Goal: Task Accomplishment & Management: Manage account settings

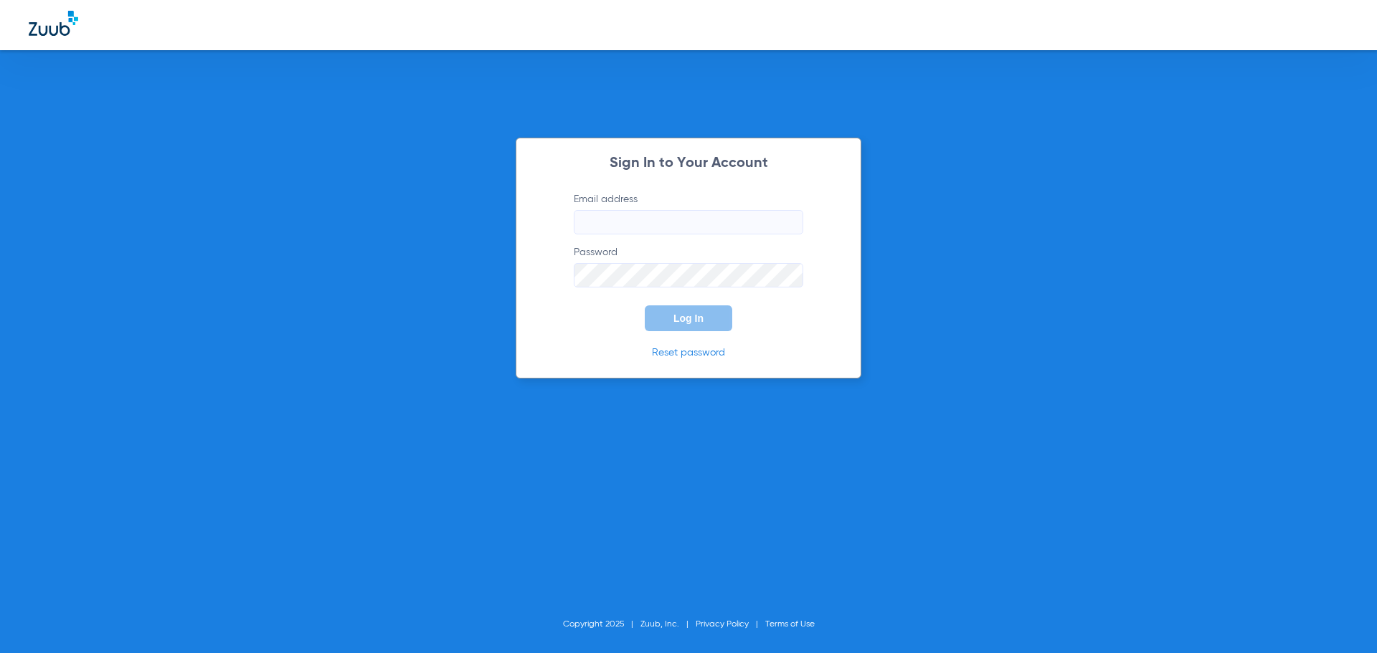
click at [666, 206] on label "Email address" at bounding box center [688, 213] width 229 height 42
click at [666, 210] on input "Email address" at bounding box center [688, 222] width 229 height 24
click at [670, 226] on input "Email address" at bounding box center [688, 222] width 229 height 24
type input "[PERSON_NAME][EMAIL_ADDRESS][DOMAIN_NAME]"
click at [645, 305] on button "Log In" at bounding box center [688, 318] width 87 height 26
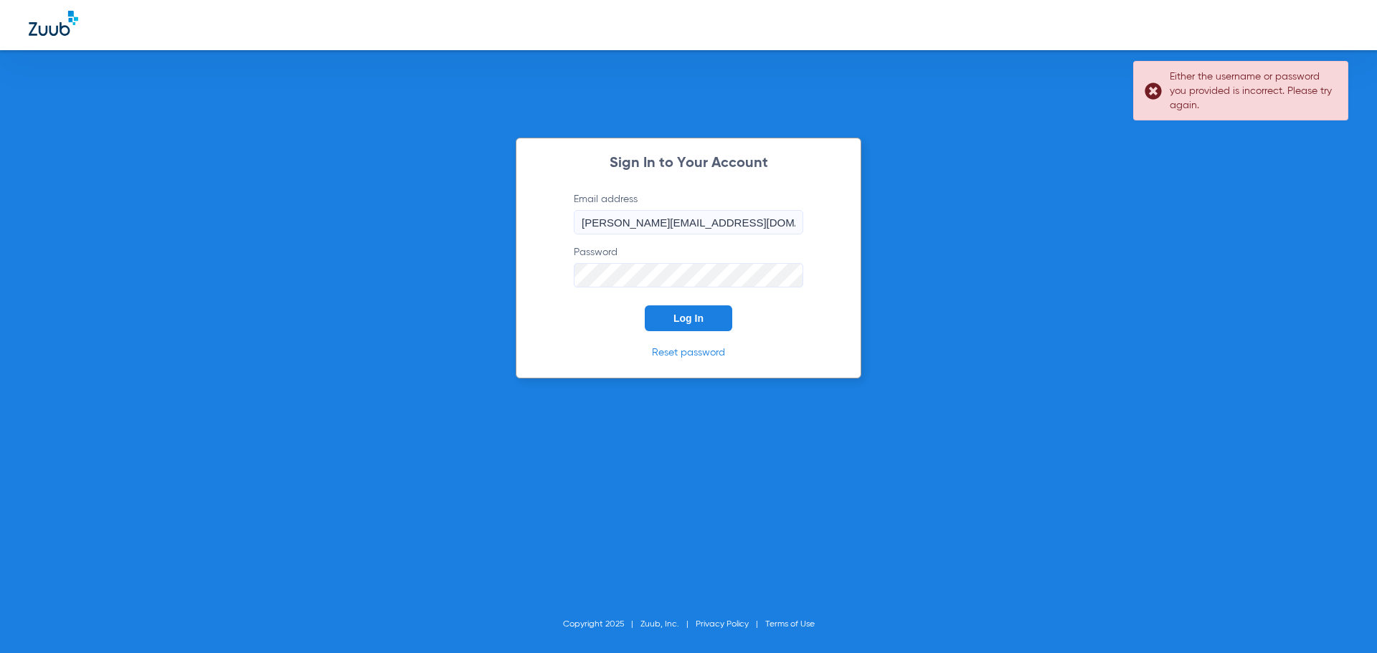
click at [674, 353] on link "Reset password" at bounding box center [688, 353] width 73 height 10
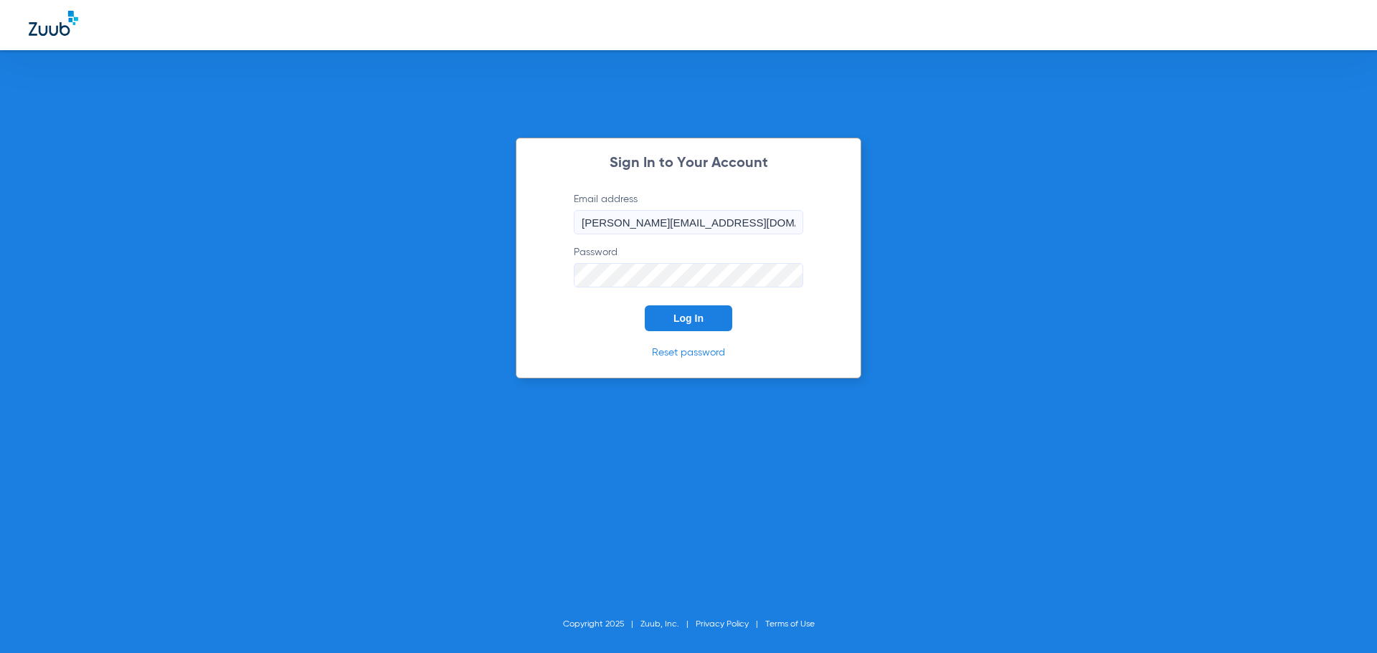
click at [648, 291] on form "Email address [PERSON_NAME][EMAIL_ADDRESS][DOMAIN_NAME] Password Log In" at bounding box center [688, 261] width 272 height 139
click at [528, 272] on div "Sign In to Your Account Email address [PERSON_NAME][EMAIL_ADDRESS][DOMAIN_NAME]…" at bounding box center [689, 258] width 346 height 241
click at [645, 305] on button "Log In" at bounding box center [688, 318] width 87 height 26
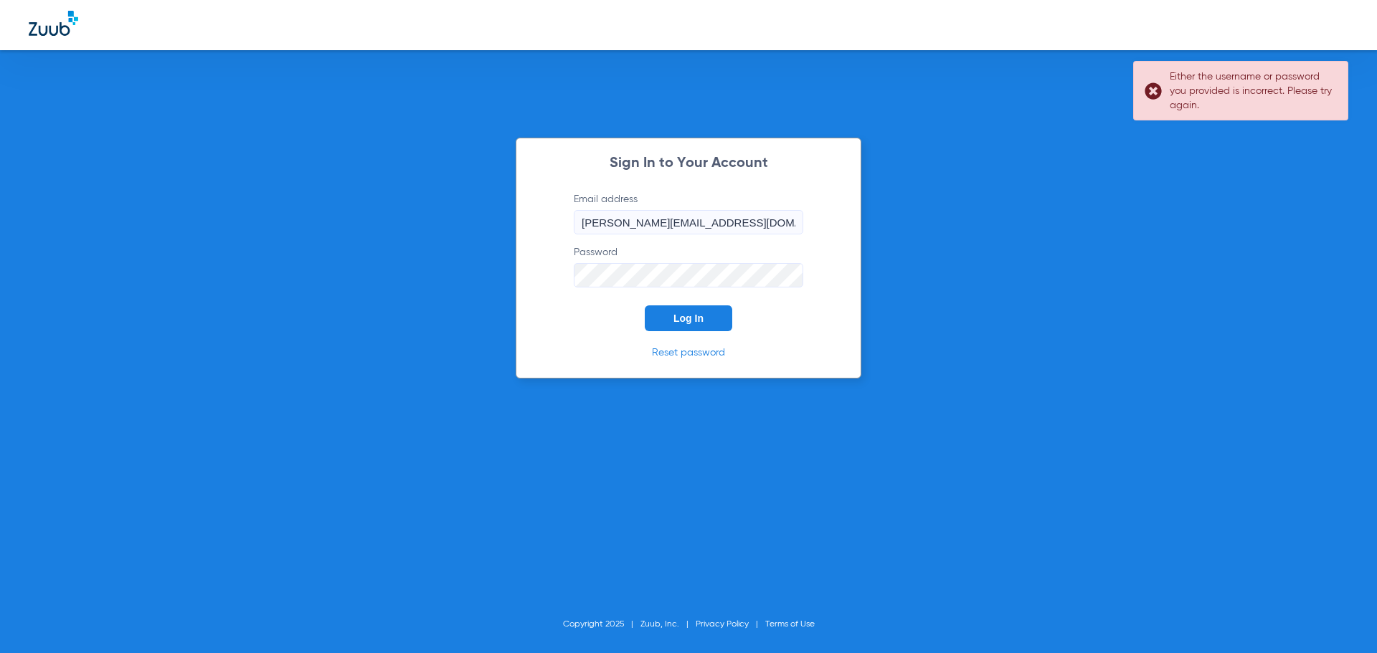
click at [462, 252] on div "Sign In to Your Account Email address [PERSON_NAME][EMAIL_ADDRESS][DOMAIN_NAME]…" at bounding box center [688, 326] width 1377 height 653
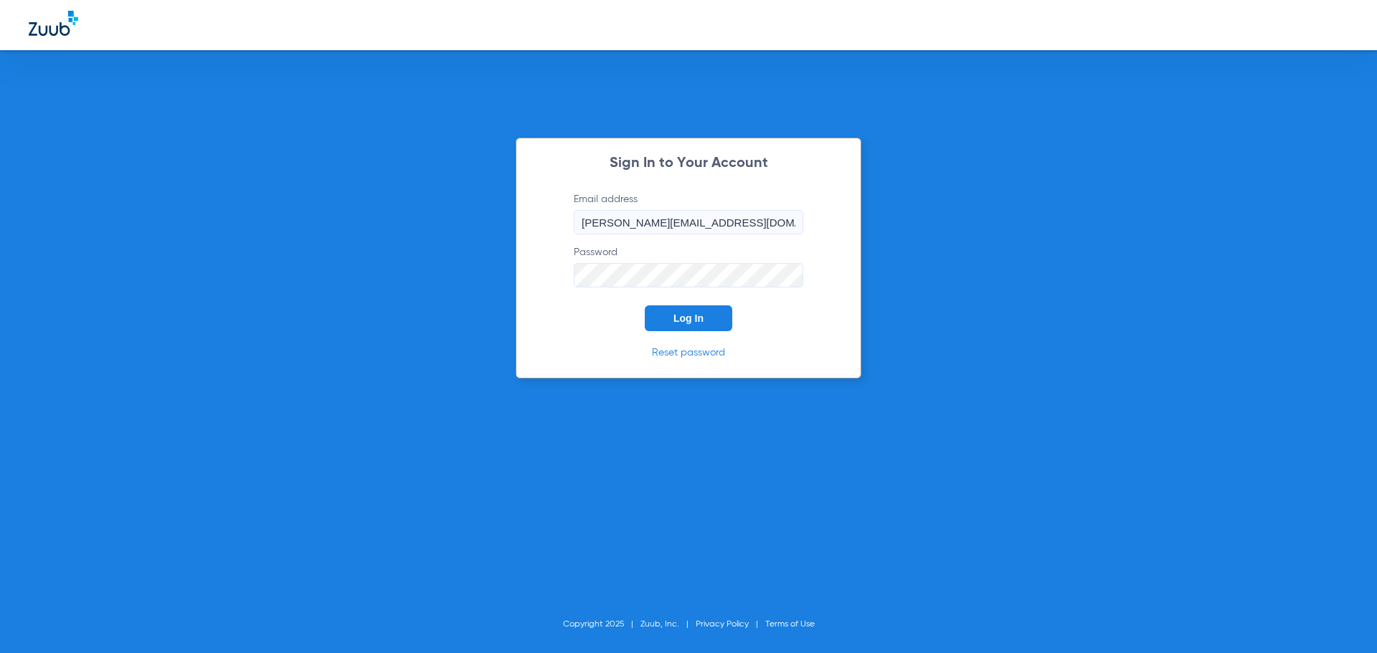
click at [645, 305] on button "Log In" at bounding box center [688, 318] width 87 height 26
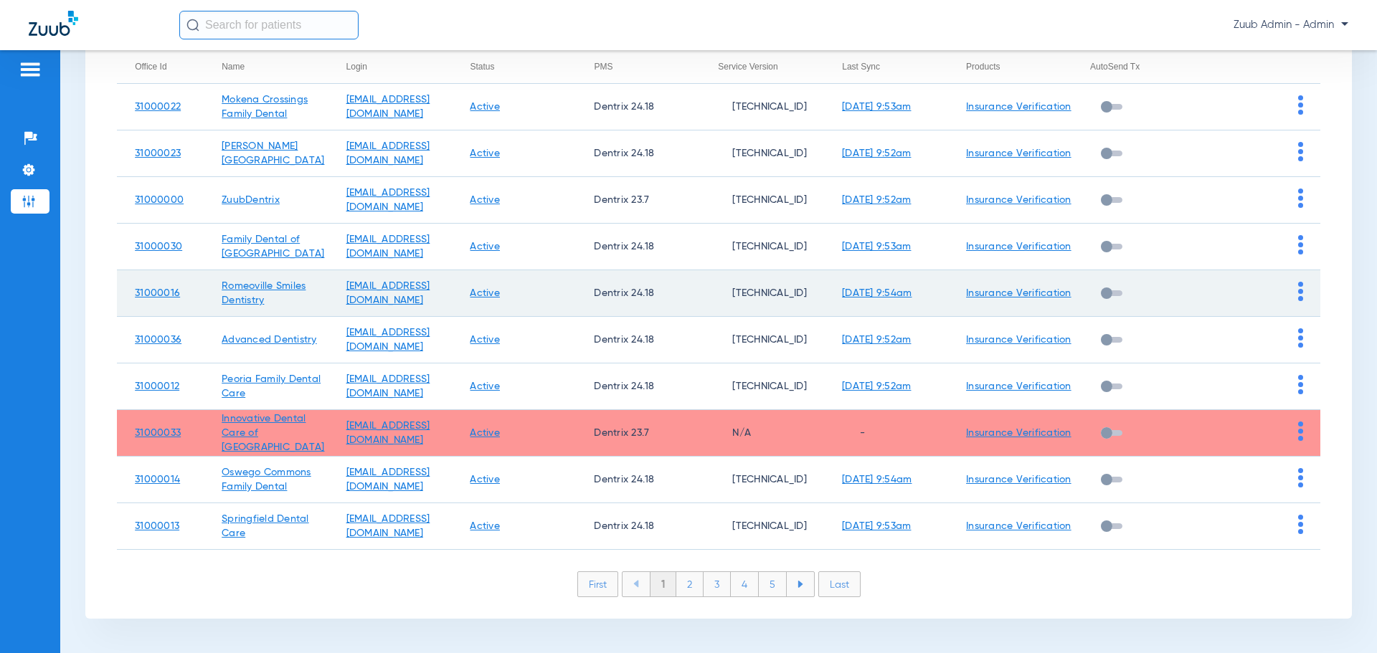
scroll to position [196, 0]
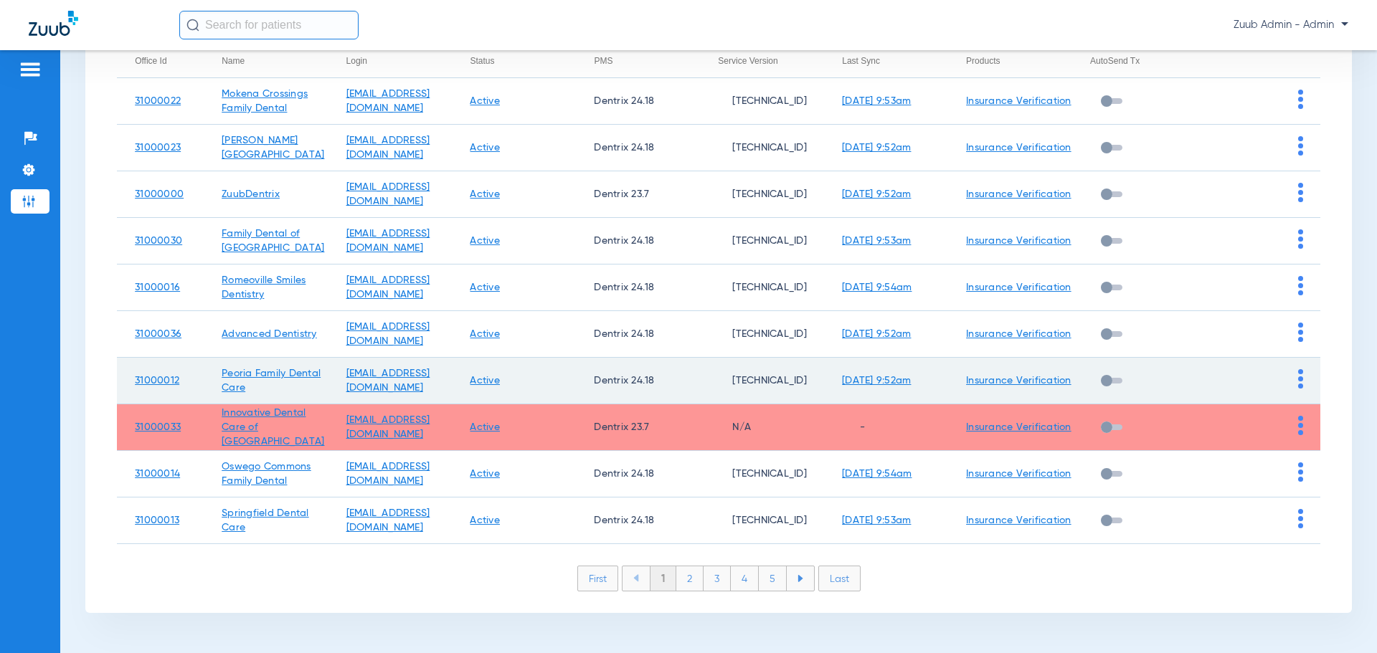
click at [1298, 383] on img at bounding box center [1300, 378] width 5 height 19
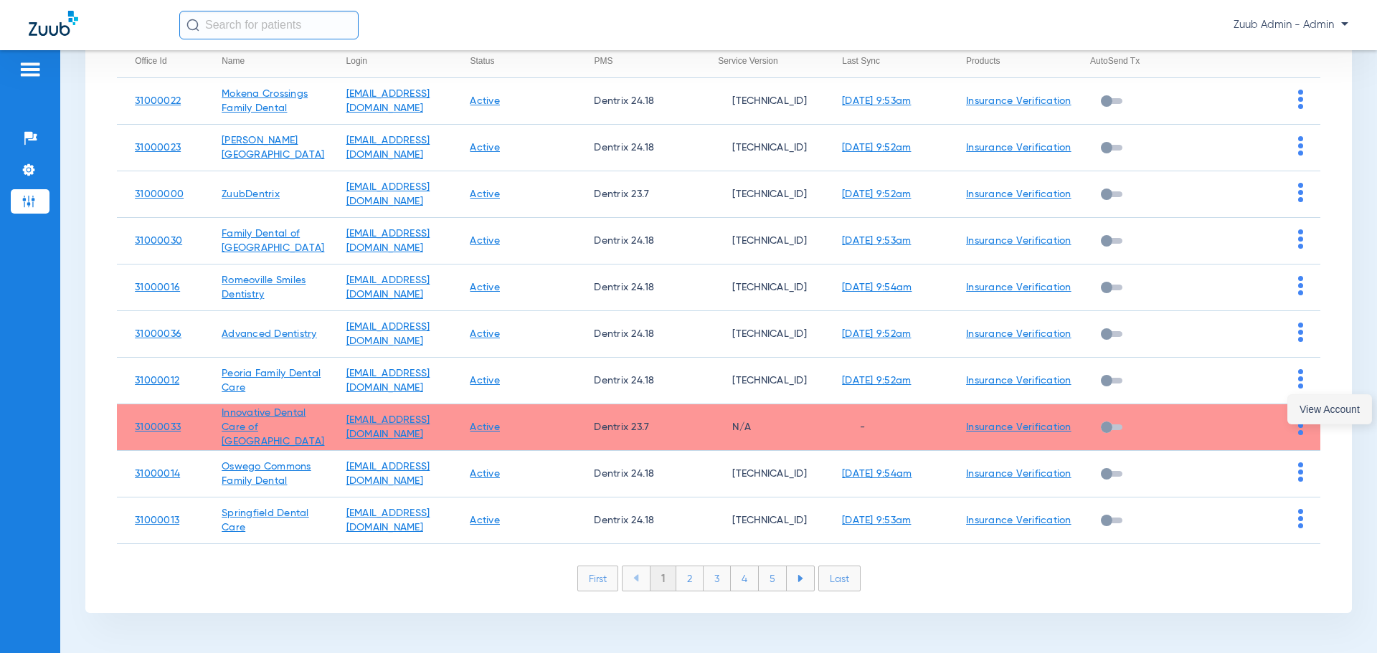
click at [1323, 415] on button "View Account" at bounding box center [1329, 409] width 83 height 29
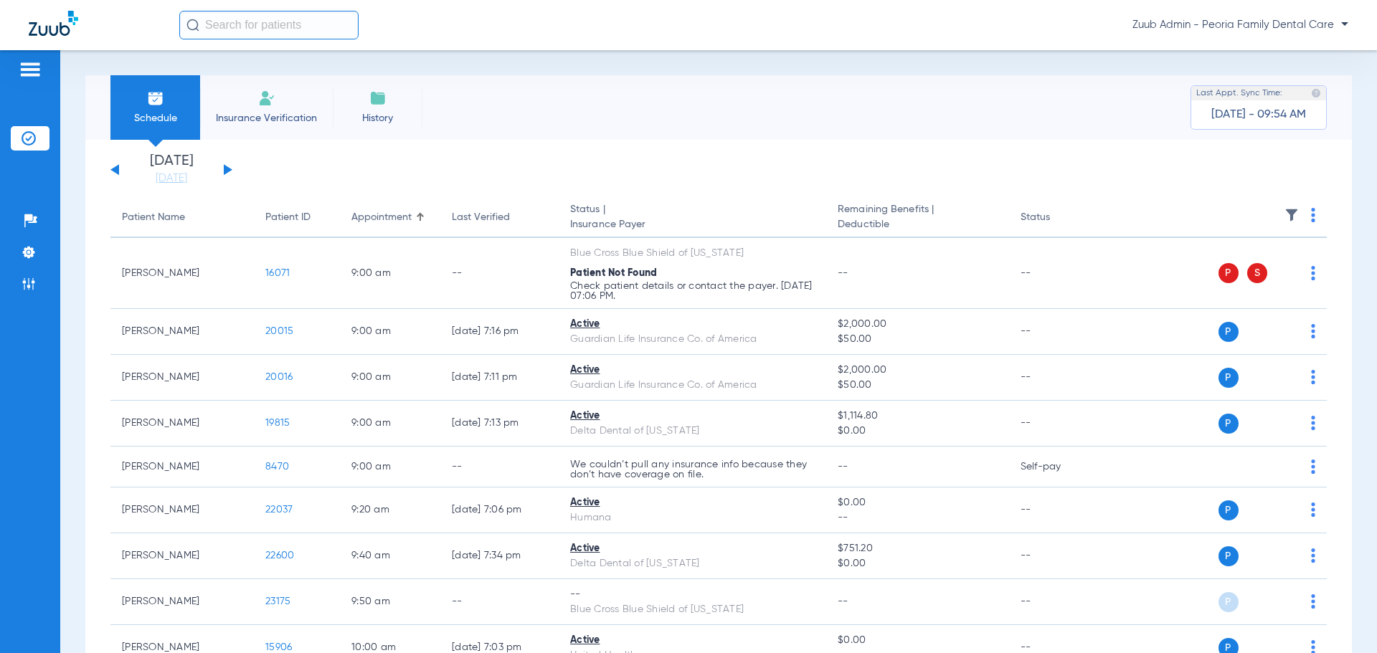
click at [222, 165] on div "[DATE] [DATE] [DATE] [DATE] [DATE] [DATE] [DATE] [DATE] [DATE] [DATE] [DATE] [D…" at bounding box center [171, 170] width 122 height 32
click at [227, 169] on button at bounding box center [228, 169] width 9 height 11
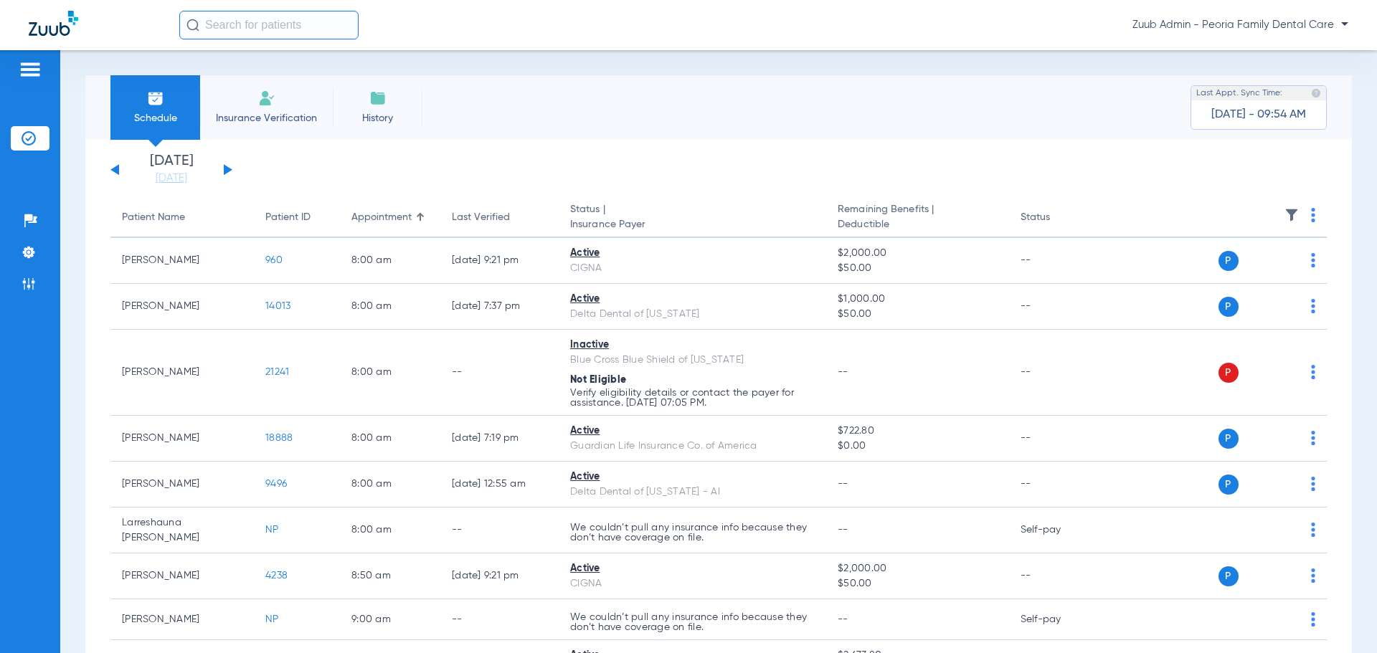
click at [227, 169] on button at bounding box center [228, 169] width 9 height 11
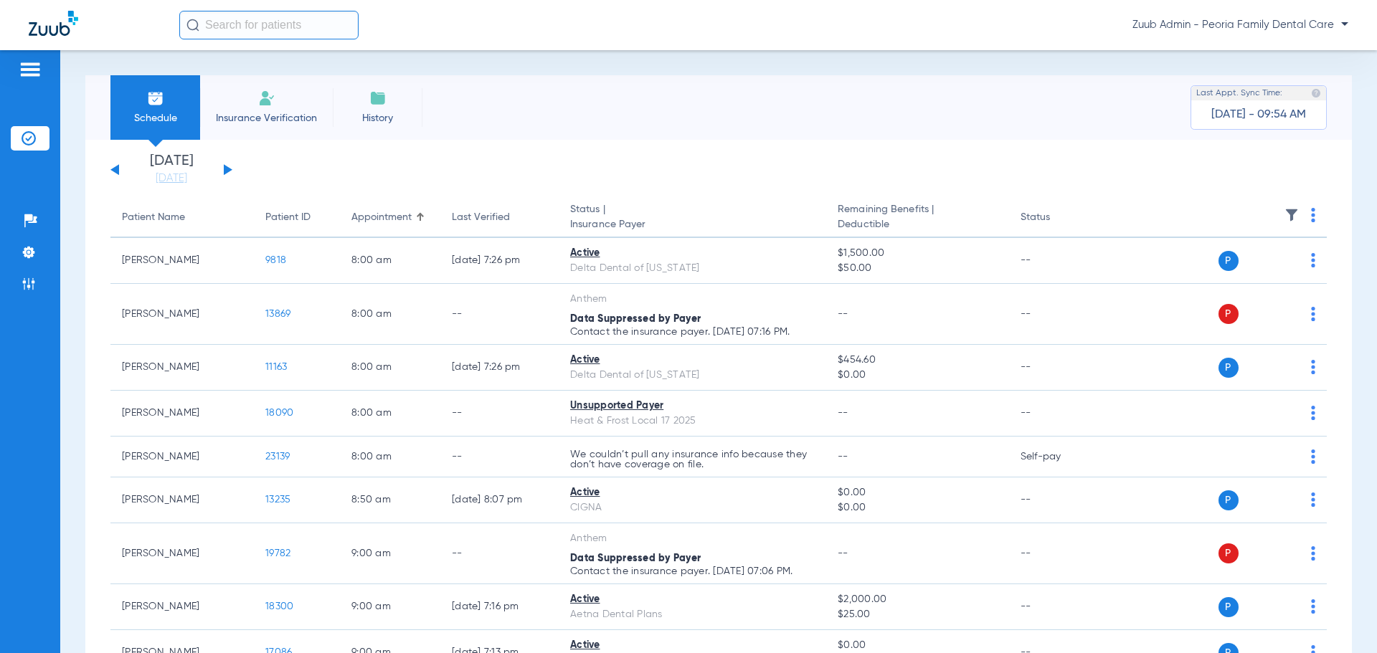
click at [227, 169] on button at bounding box center [228, 169] width 9 height 11
